Goal: Information Seeking & Learning: Learn about a topic

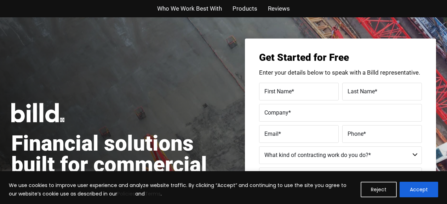
click at [2, 1] on div "Who We Work Best With Products Reviews" at bounding box center [223, 8] width 447 height 17
click at [77, 109] on div "Financial solutions built for commercial subcontractors Unlock your working cap…" at bounding box center [117, 170] width 213 height 134
click at [230, 72] on div "Financial solutions built for commercial subcontractors Unlock your working cap…" at bounding box center [223, 169] width 447 height 305
click at [206, 173] on div "We use cookies to improve user experience and analyze website traffic. By click…" at bounding box center [223, 187] width 447 height 33
click at [368, 126] on input "Phone *" at bounding box center [383, 134] width 80 height 18
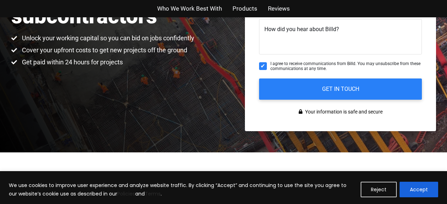
scroll to position [184, 0]
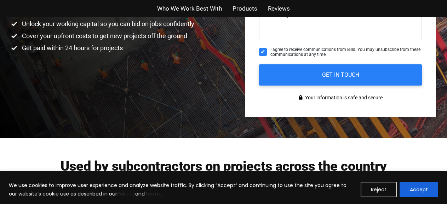
click at [191, 46] on li "Get paid within 24 hours for projects" at bounding box center [102, 48] width 183 height 9
